Goal: Find specific page/section: Find specific page/section

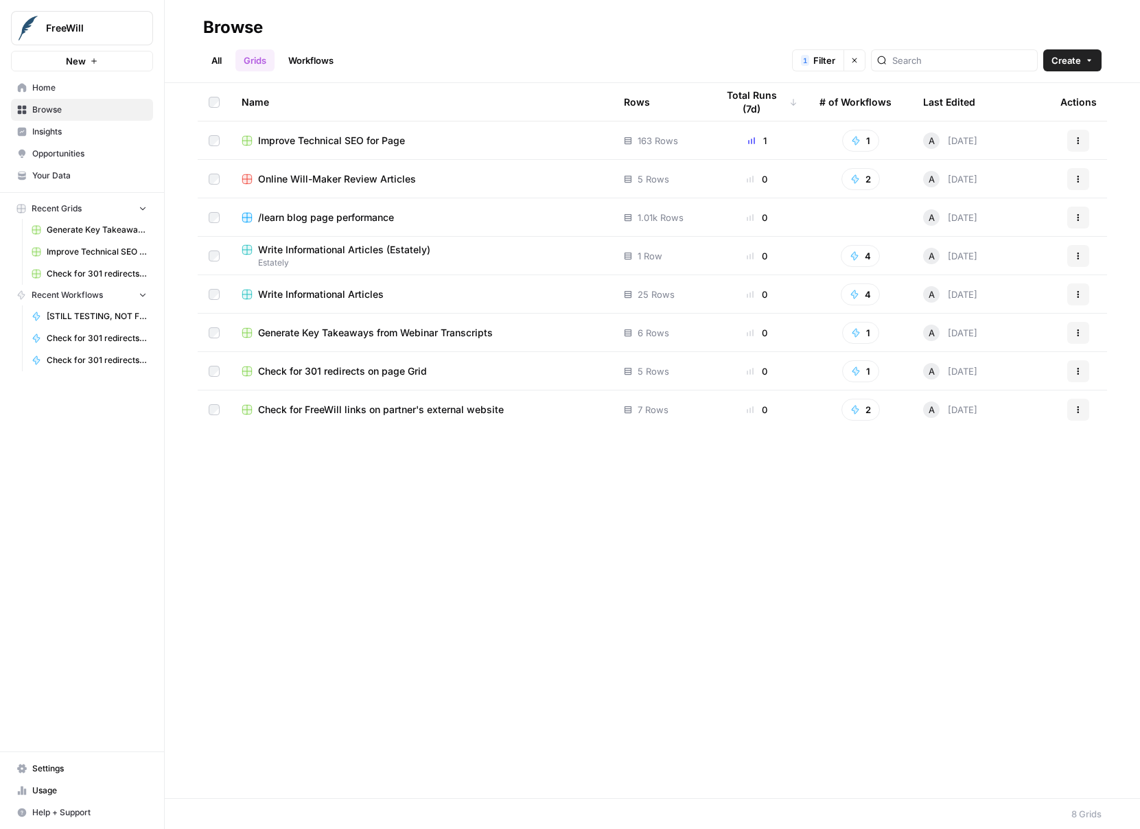
click at [859, 62] on icon "button" at bounding box center [855, 60] width 8 height 8
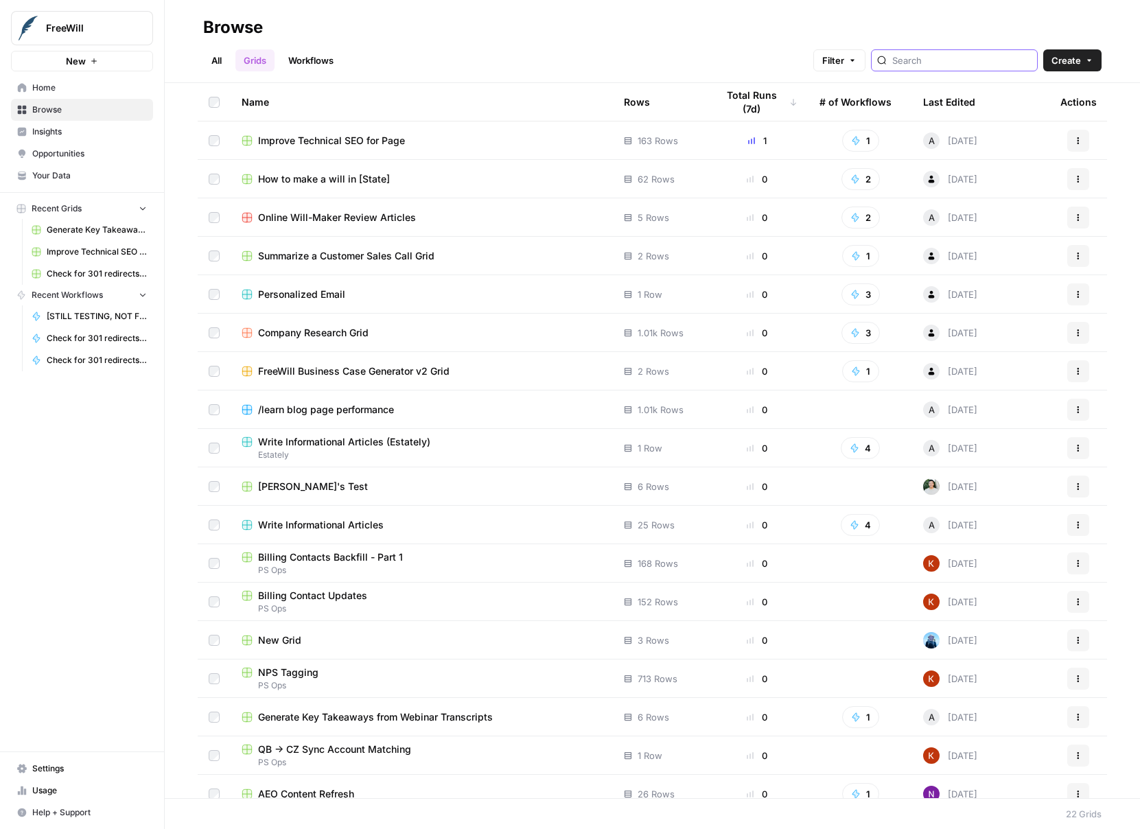
click at [933, 59] on input "search" at bounding box center [961, 61] width 139 height 14
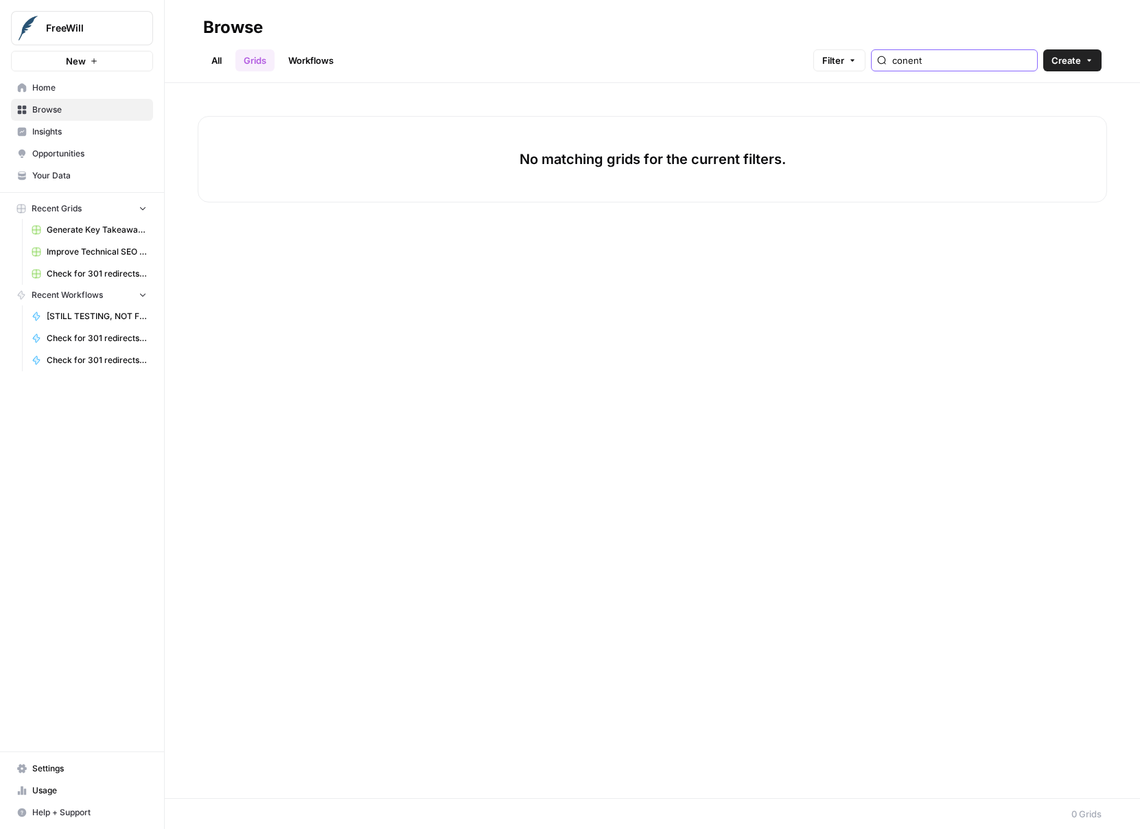
type input "conent"
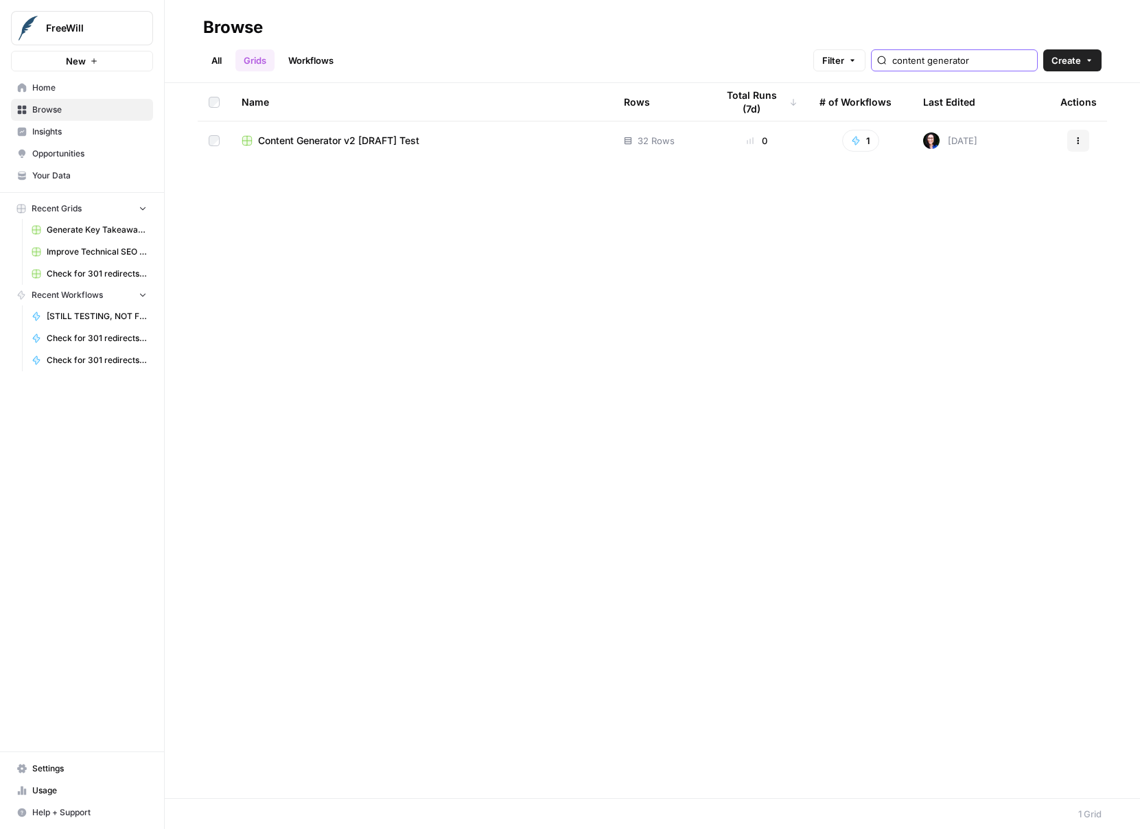
type input "content generator"
click at [333, 145] on span "Content Generator v2 [DRAFT] Test" at bounding box center [338, 141] width 161 height 14
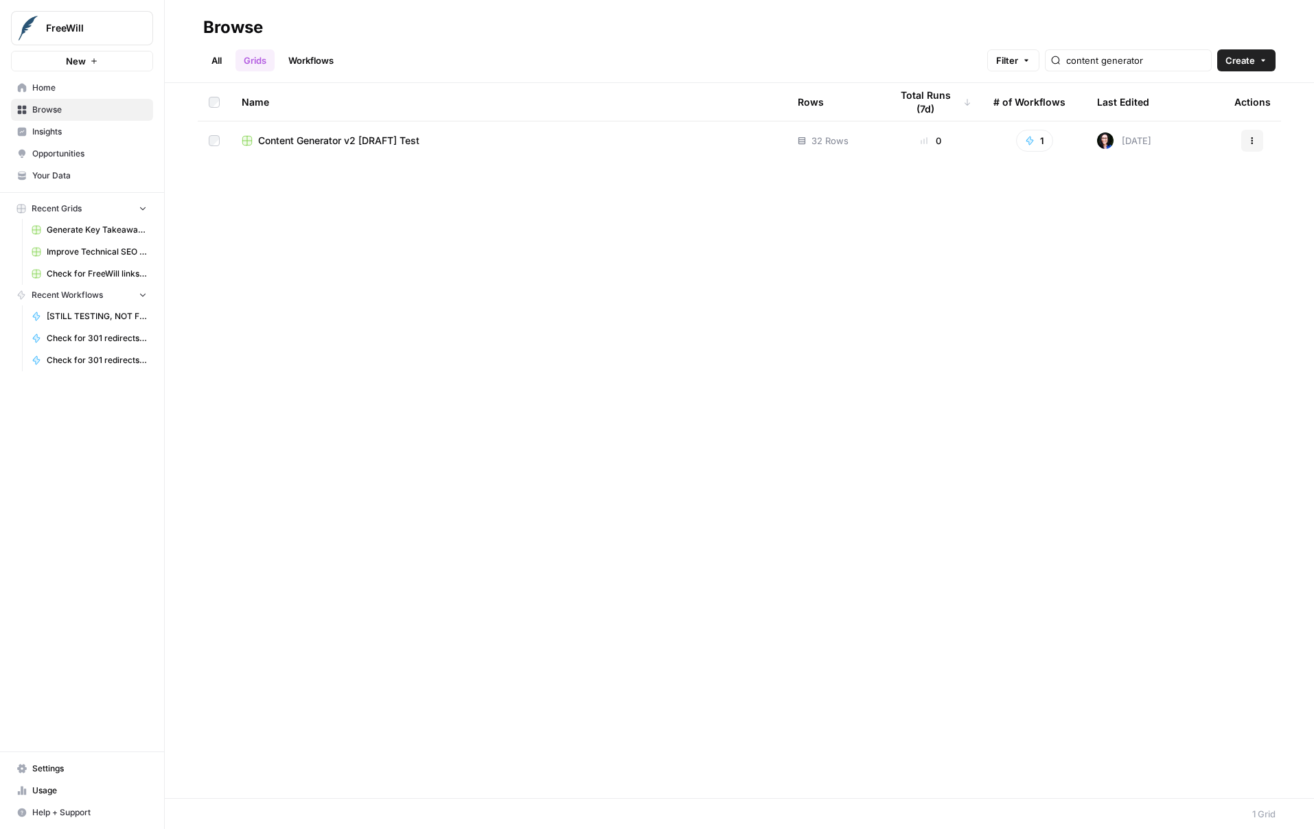
click at [1039, 61] on button "Filter" at bounding box center [1013, 60] width 52 height 22
click at [647, 151] on span "Clear All" at bounding box center [660, 152] width 34 height 12
click at [697, 132] on div at bounding box center [672, 125] width 143 height 22
click at [958, 33] on div "Browse" at bounding box center [739, 27] width 1072 height 22
click at [1140, 63] on input "content generator" at bounding box center [1135, 61] width 139 height 14
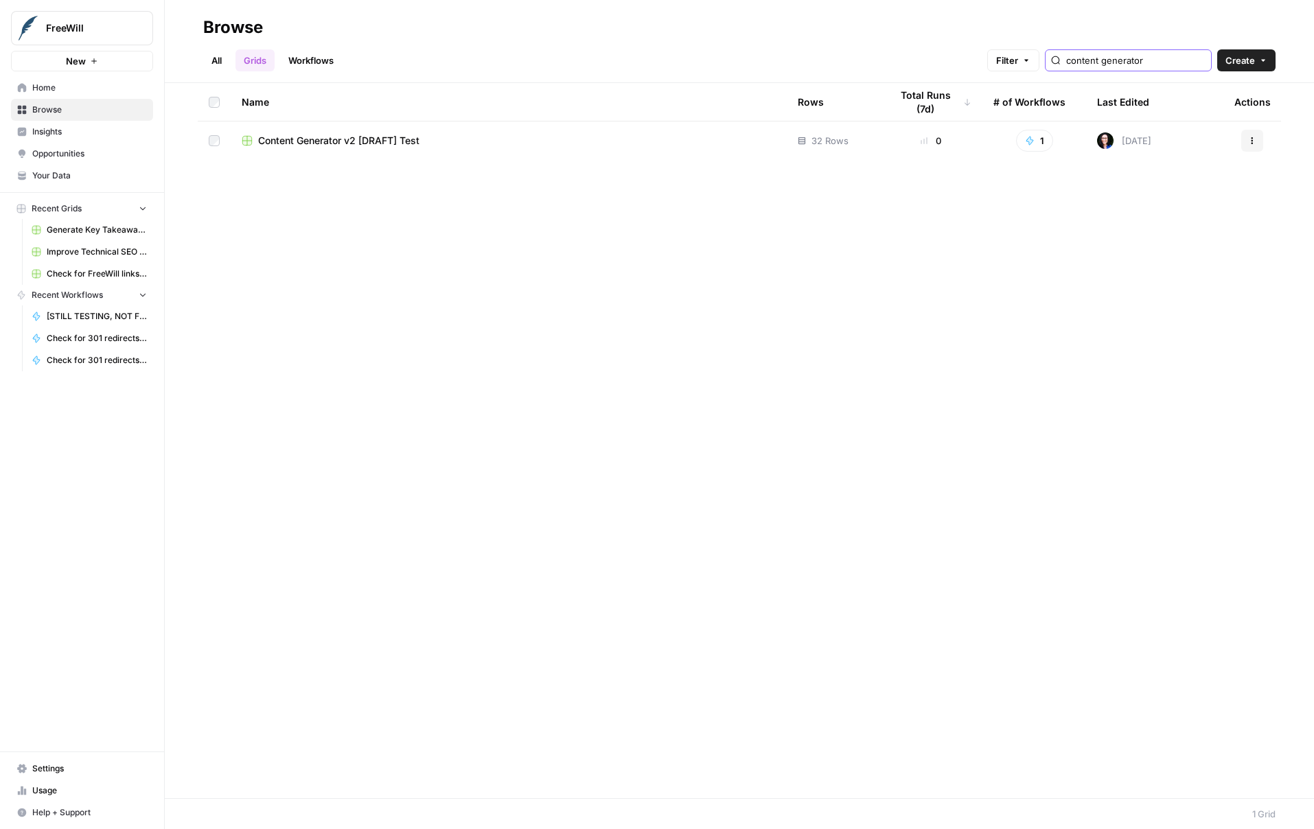
click at [1140, 63] on input "content generator" at bounding box center [1135, 61] width 139 height 14
click at [1140, 68] on div "content generator" at bounding box center [1128, 60] width 167 height 22
click at [1140, 61] on input "content generator" at bounding box center [1135, 61] width 139 height 14
type input "content generator"
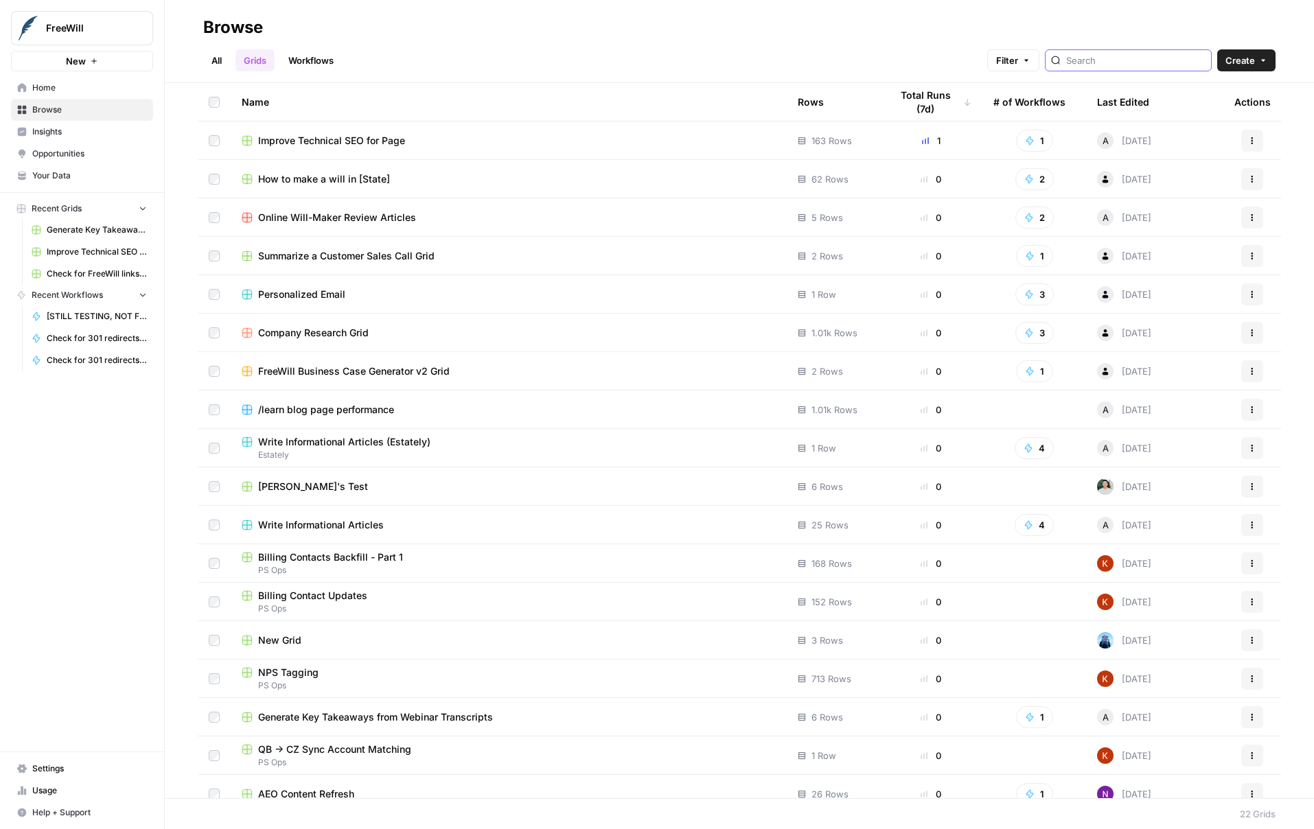
click at [1018, 58] on span "Filter" at bounding box center [1007, 61] width 22 height 14
click at [682, 131] on input "text" at bounding box center [664, 125] width 115 height 14
click at [831, 93] on div "Filters" at bounding box center [831, 95] width 482 height 25
click at [818, 144] on span "Add Filter" at bounding box center [837, 150] width 38 height 12
click at [1055, 152] on icon "button" at bounding box center [1052, 152] width 8 height 8
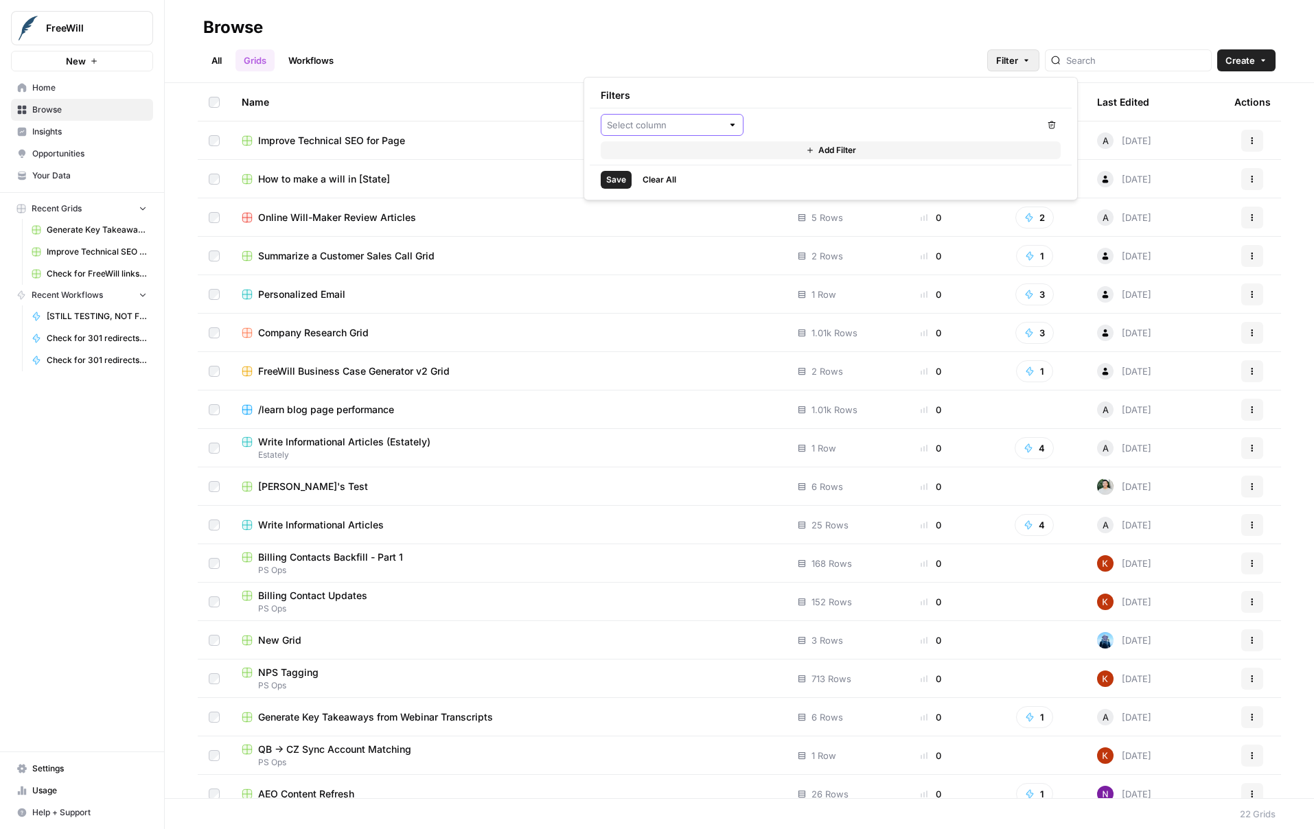
click at [694, 128] on input "text" at bounding box center [664, 125] width 115 height 14
click at [682, 218] on span "Last Edited" at bounding box center [676, 215] width 99 height 14
type input "Last Edited"
click at [1053, 124] on icon "button" at bounding box center [1052, 125] width 8 height 8
click at [708, 131] on input "text" at bounding box center [664, 125] width 115 height 14
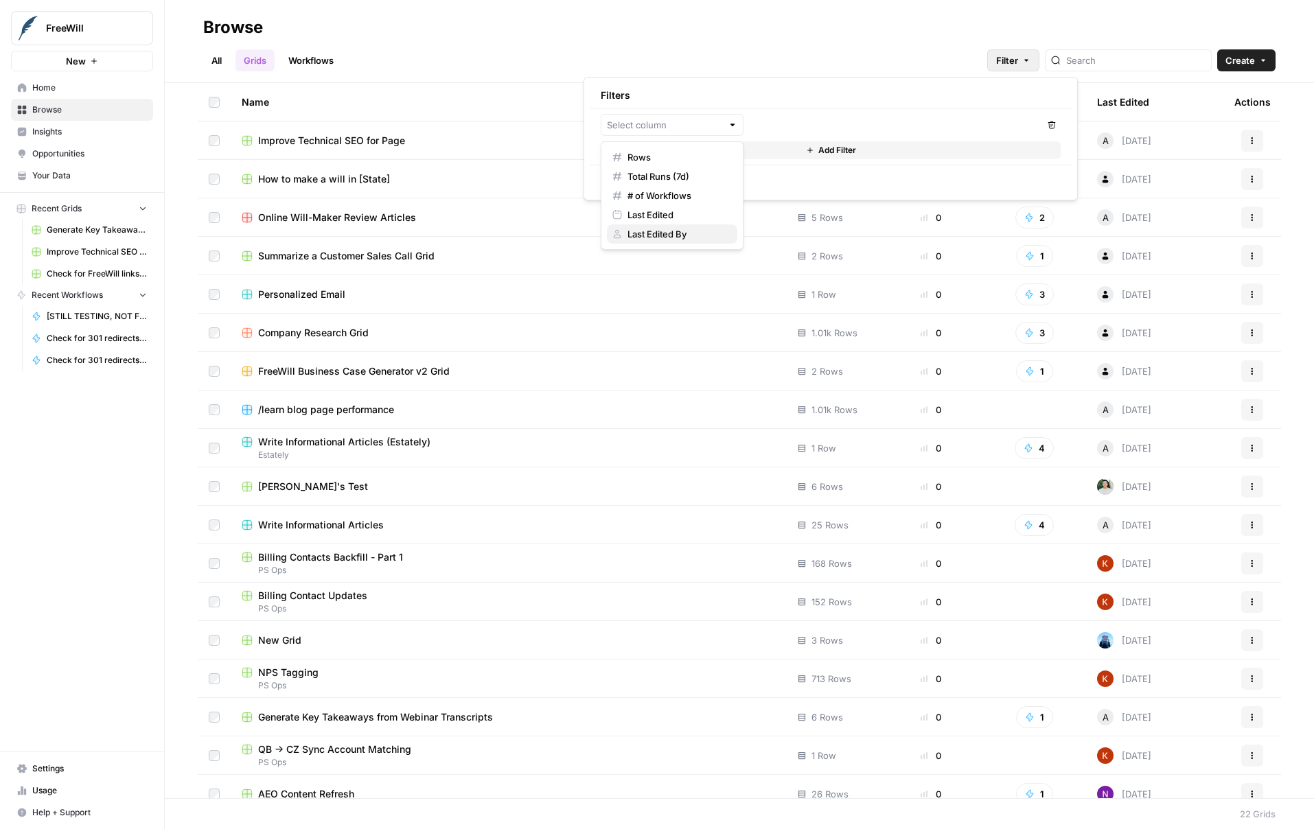
click at [685, 231] on span "Last Edited By" at bounding box center [676, 234] width 99 height 14
type input "Last Edited By"
click at [788, 124] on input "text" at bounding box center [887, 125] width 264 height 14
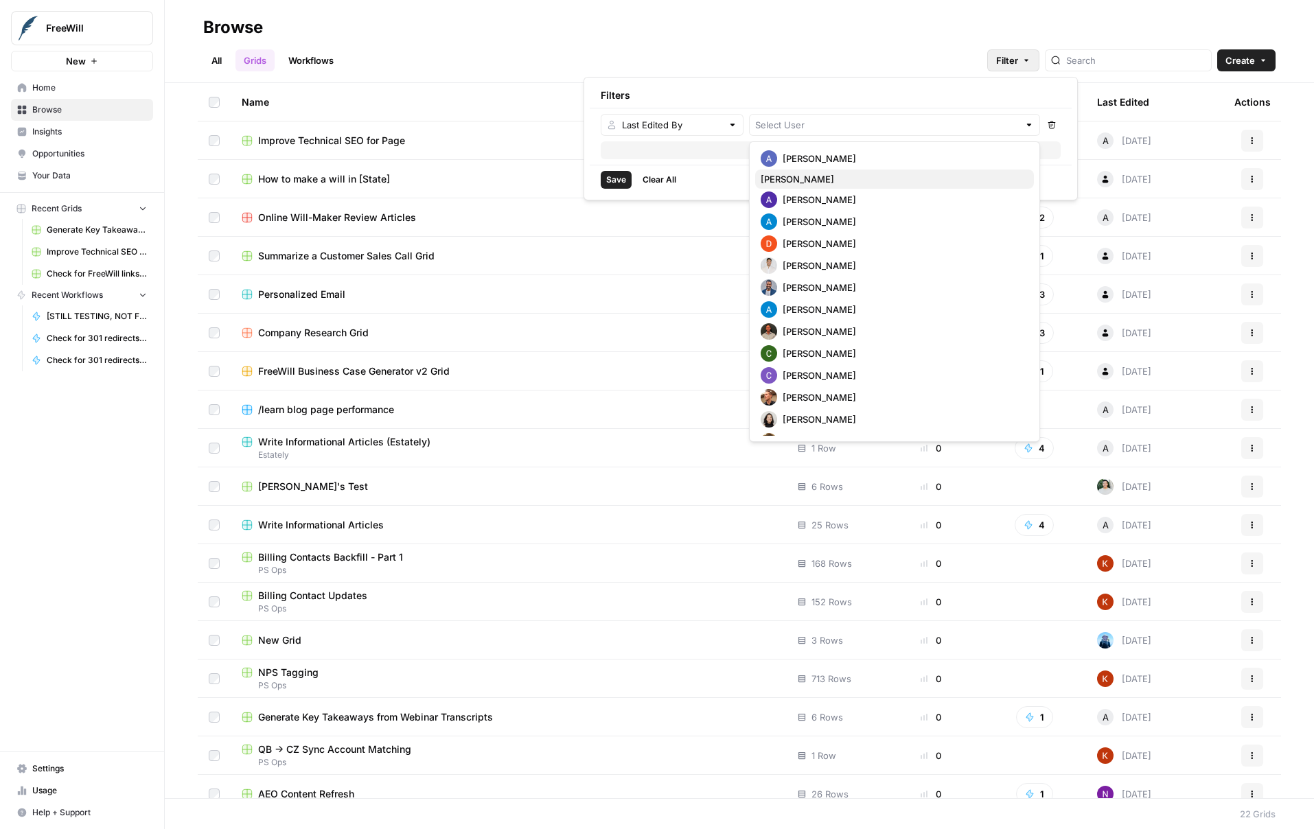
click at [811, 178] on span "[PERSON_NAME]" at bounding box center [892, 179] width 262 height 14
type input "[PERSON_NAME]"
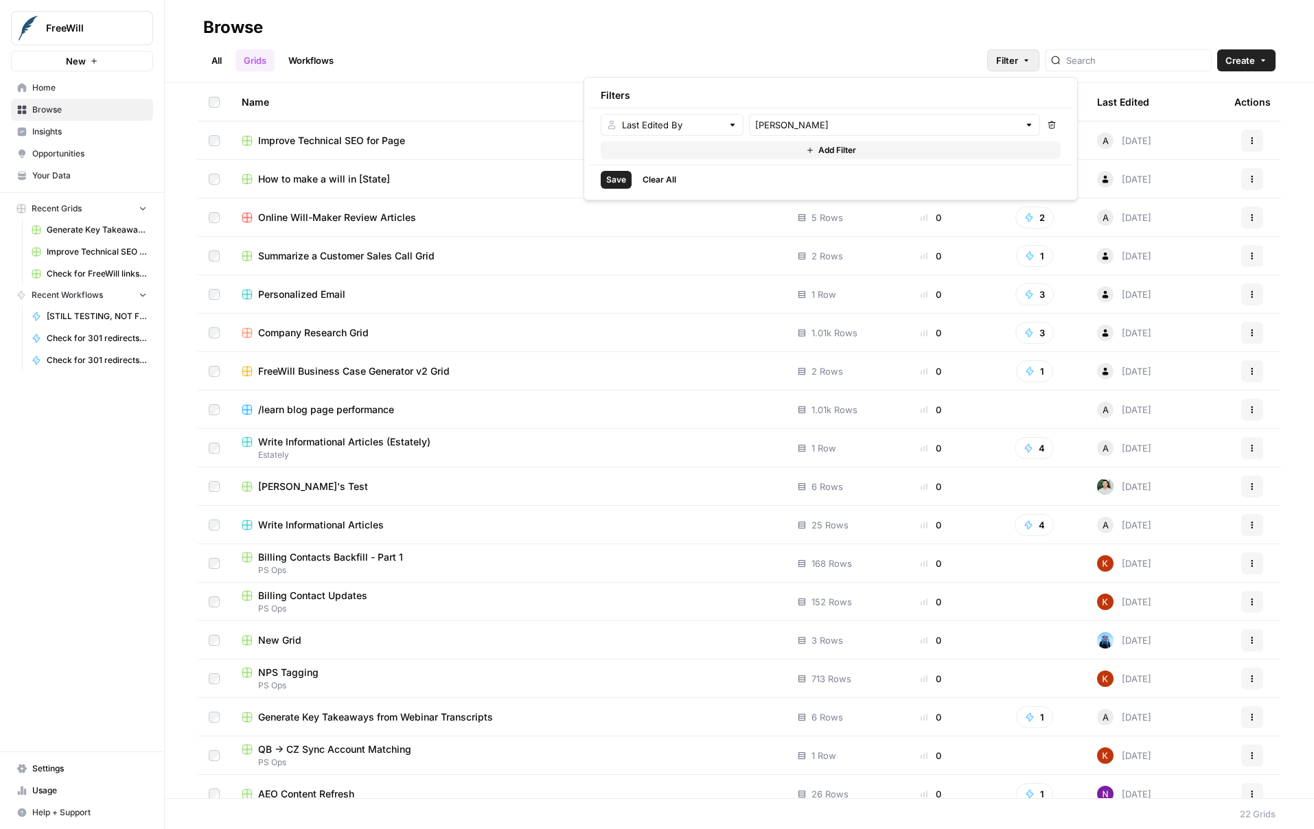
click at [614, 181] on span "Save" at bounding box center [616, 180] width 20 height 12
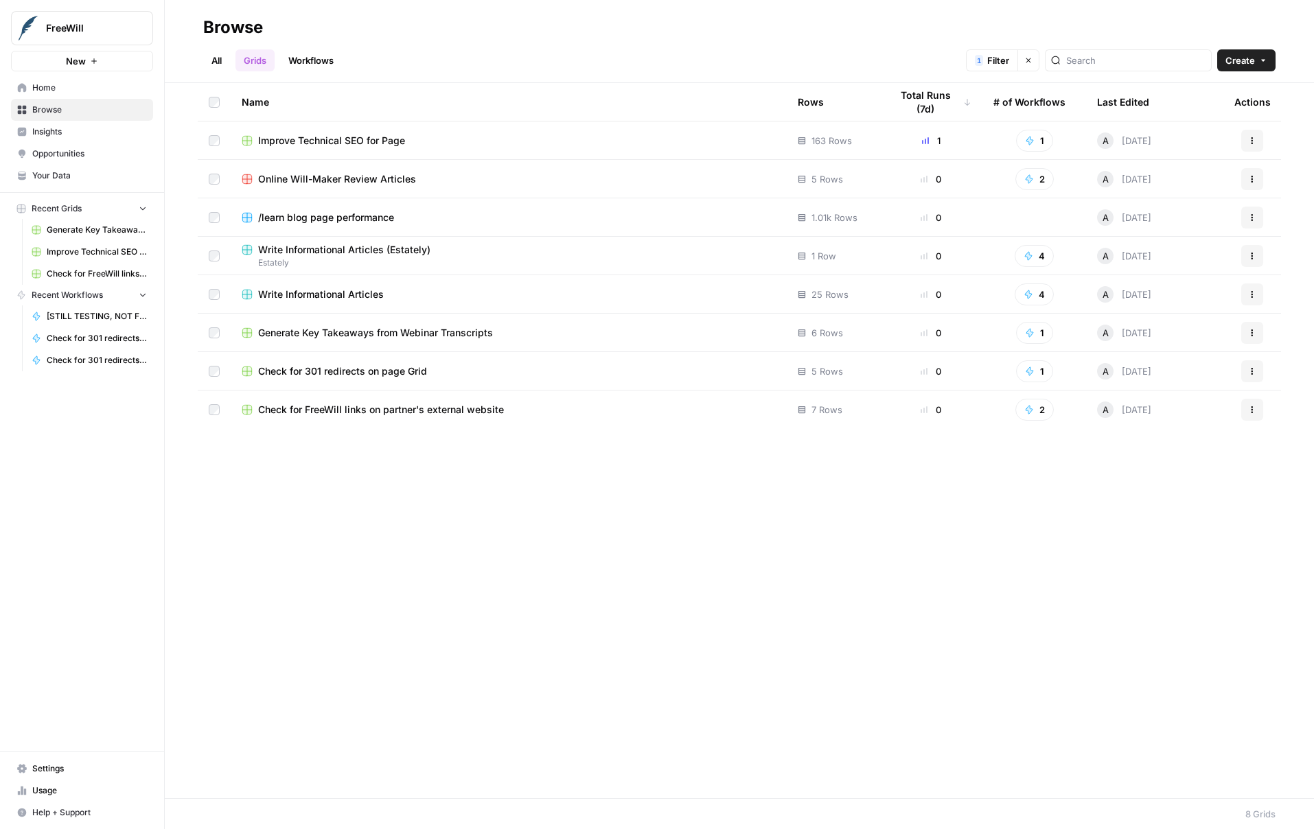
click at [300, 56] on link "Workflows" at bounding box center [311, 60] width 62 height 22
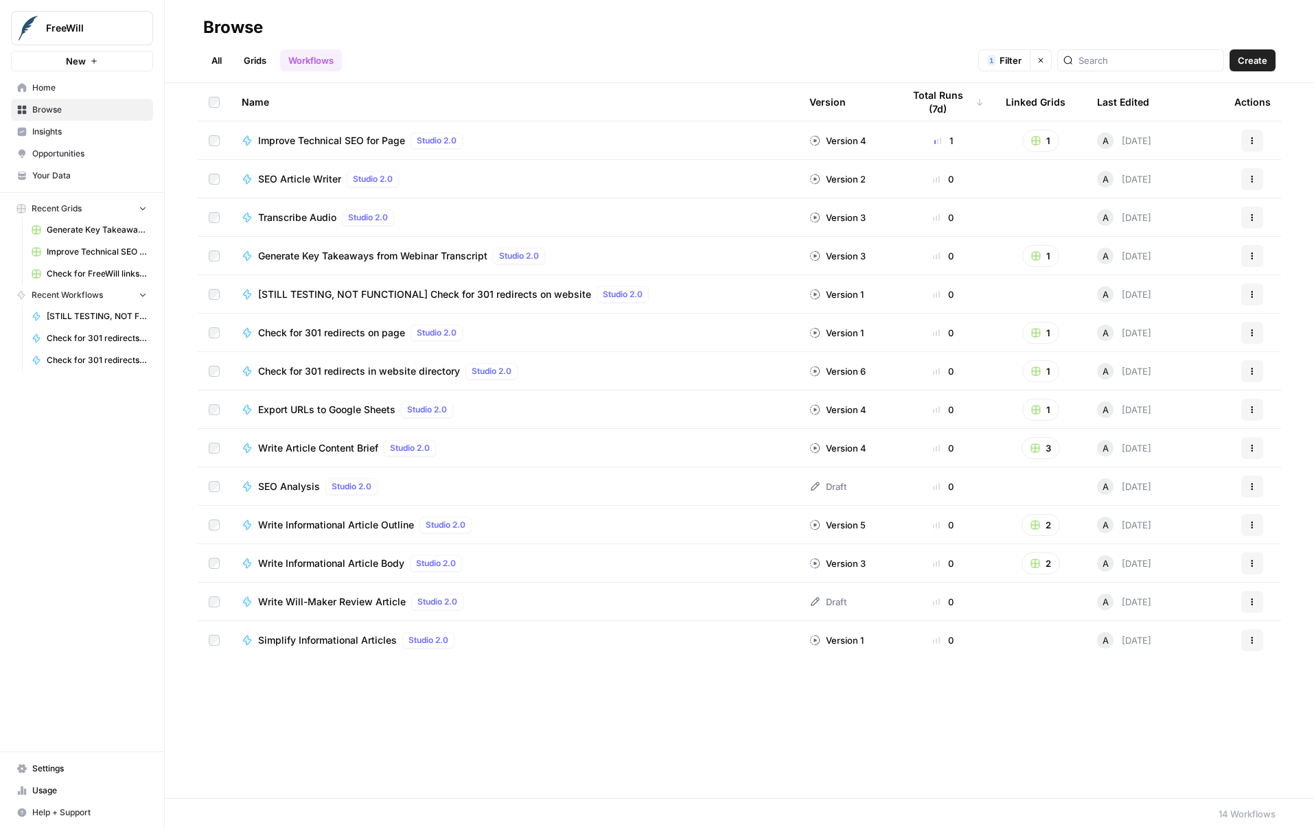
click at [261, 60] on link "Grids" at bounding box center [254, 60] width 39 height 22
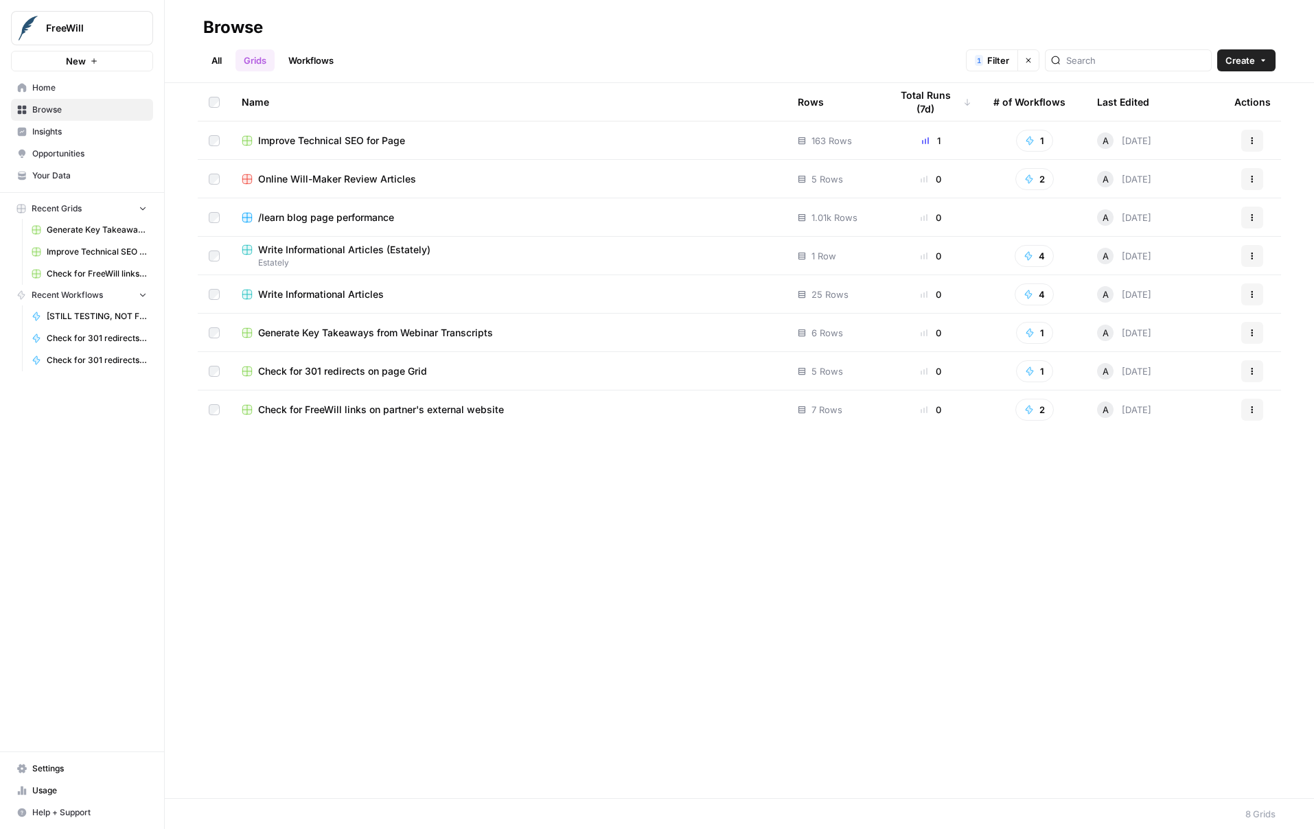
click at [328, 297] on span "Write Informational Articles" at bounding box center [321, 295] width 126 height 14
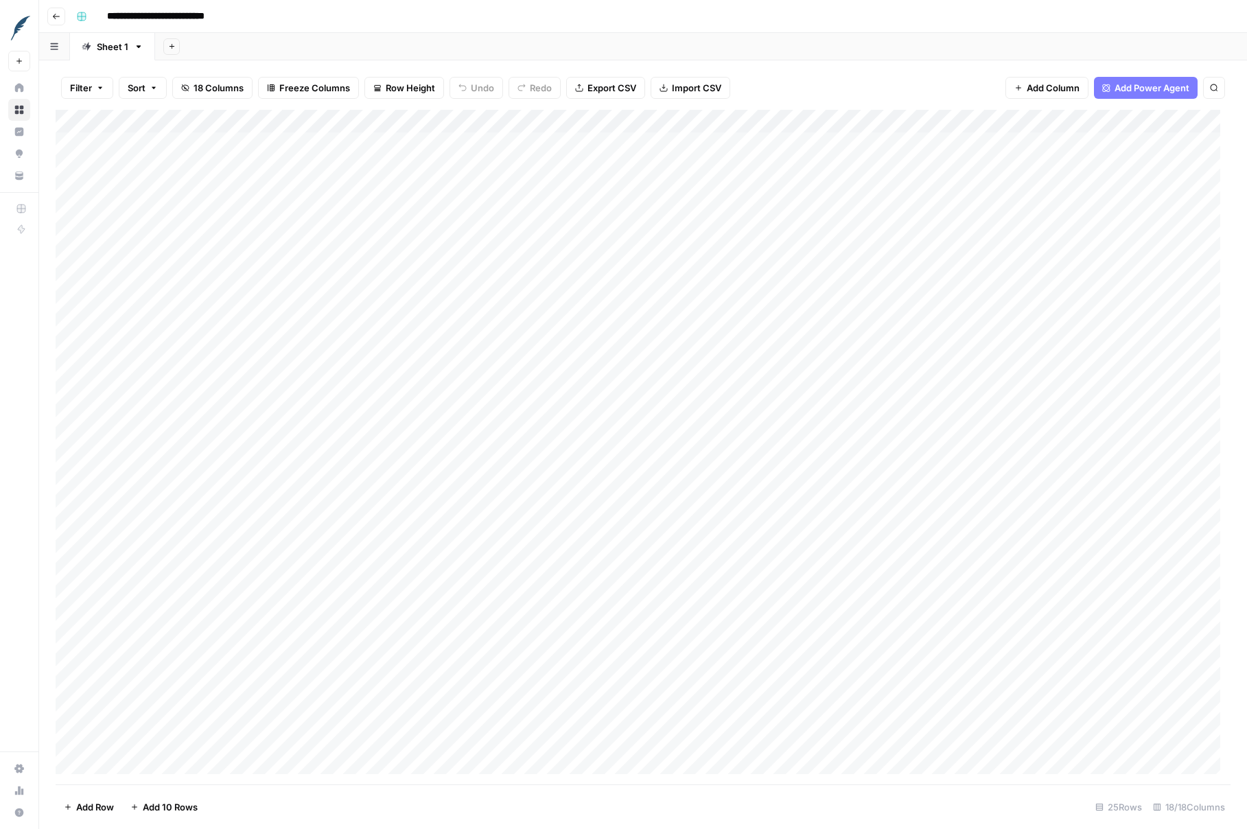
click at [343, 121] on div "Add Column" at bounding box center [643, 447] width 1175 height 675
click at [865, 73] on div "Filter Sort 18 Columns Freeze Columns Row Height Undo Redo Export CSV Import CS…" at bounding box center [643, 88] width 1175 height 44
click at [764, 121] on div "Add Column" at bounding box center [643, 447] width 1175 height 675
click at [741, 256] on span "Edit Workflow" at bounding box center [755, 256] width 120 height 14
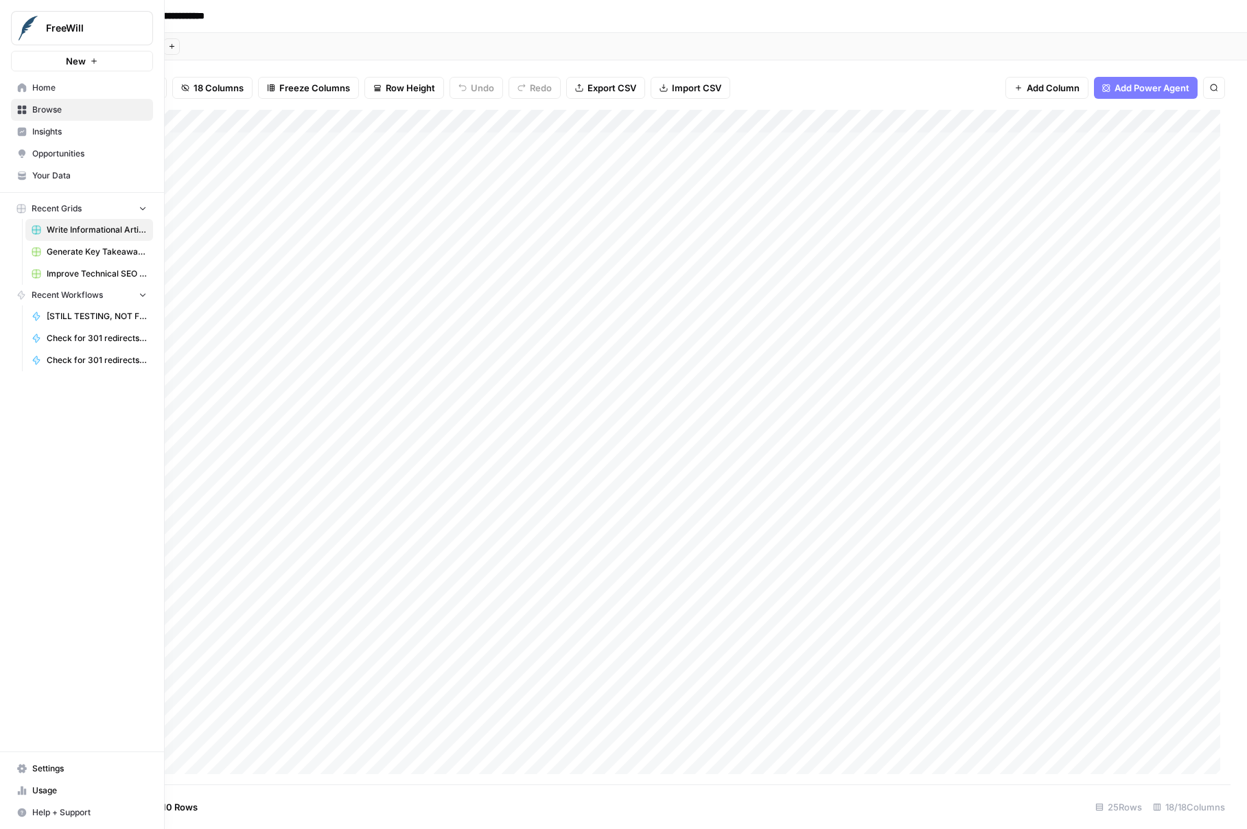
click at [36, 110] on span "Browse" at bounding box center [89, 110] width 115 height 12
